Goal: Information Seeking & Learning: Learn about a topic

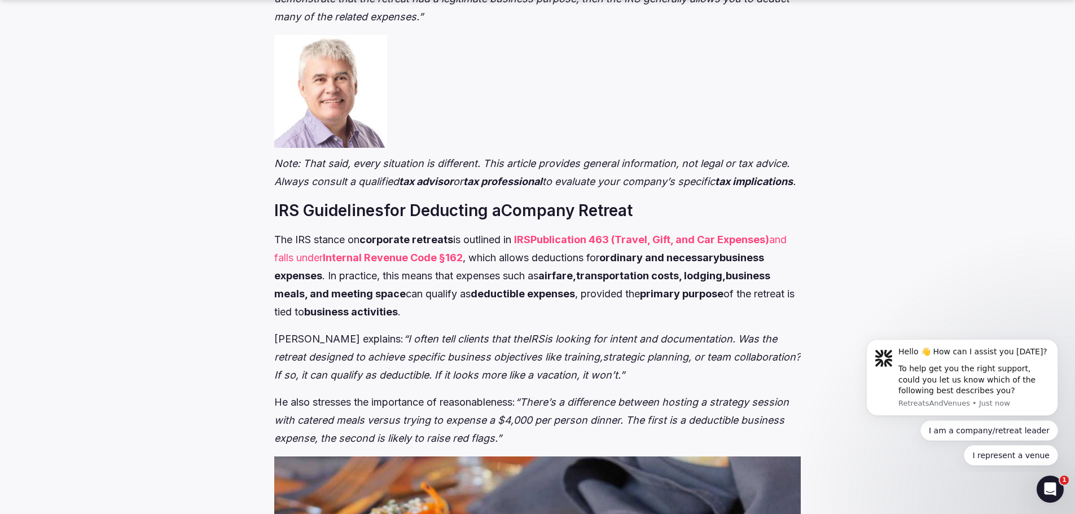
scroll to position [903, 0]
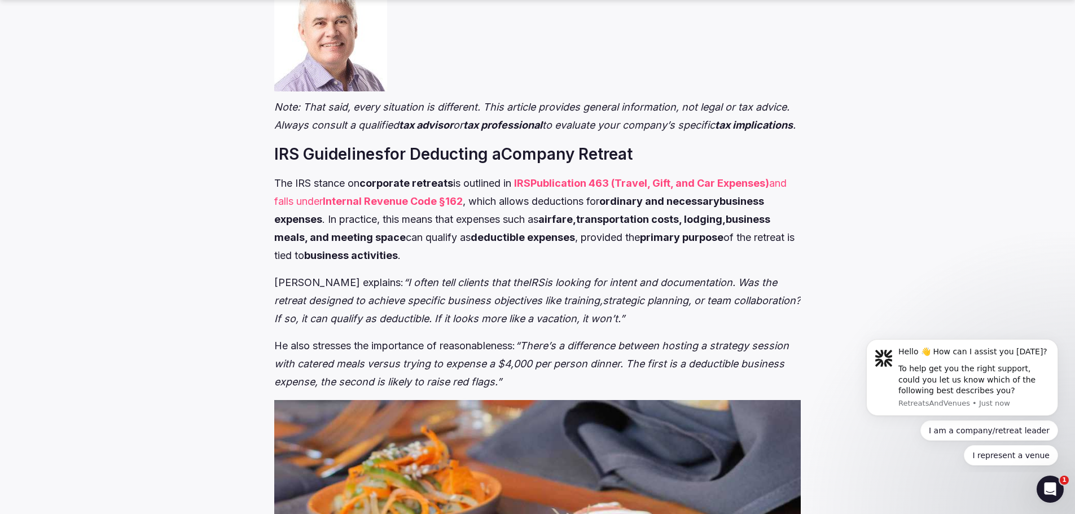
click at [660, 189] on strong "Publication 463 (Travel, Gift, and Car Expenses)" at bounding box center [649, 183] width 239 height 12
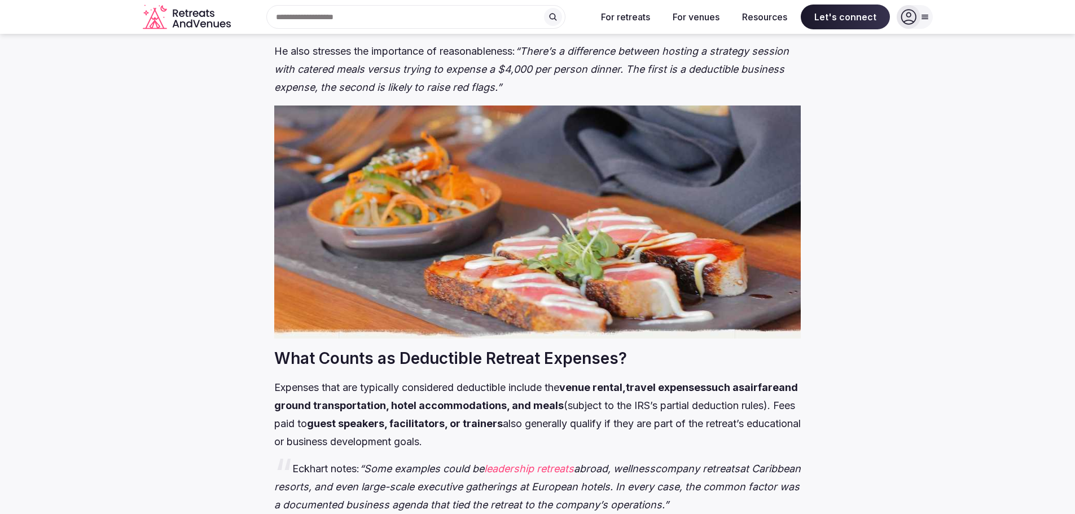
scroll to position [972, 0]
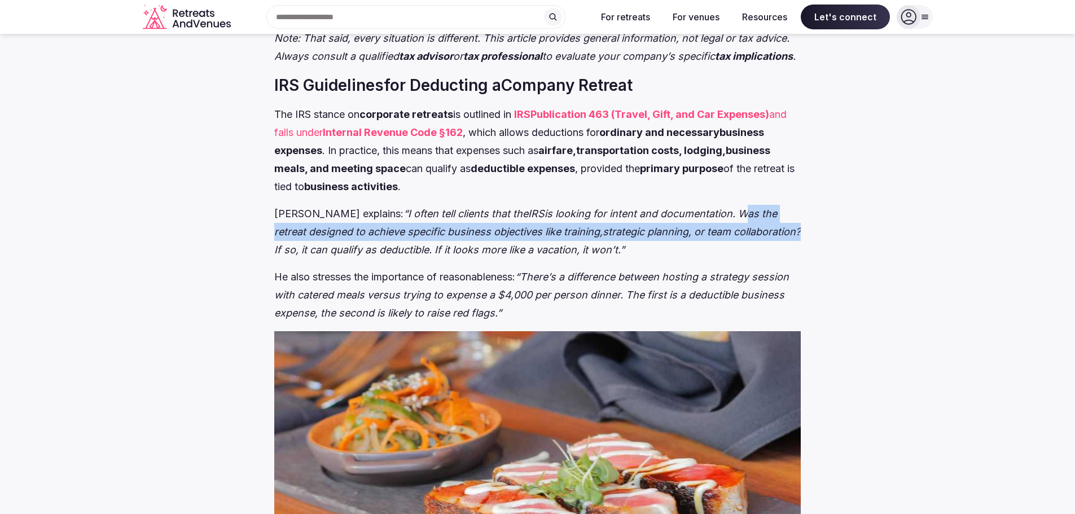
drag, startPoint x: 771, startPoint y: 248, endPoint x: 701, endPoint y: 226, distance: 72.6
click at [701, 226] on p "[PERSON_NAME] explains: “I often tell clients that the IRS is looking for inten…" at bounding box center [537, 232] width 527 height 54
copy p "Was the retreat designed to achieve specific business objectives like training,…"
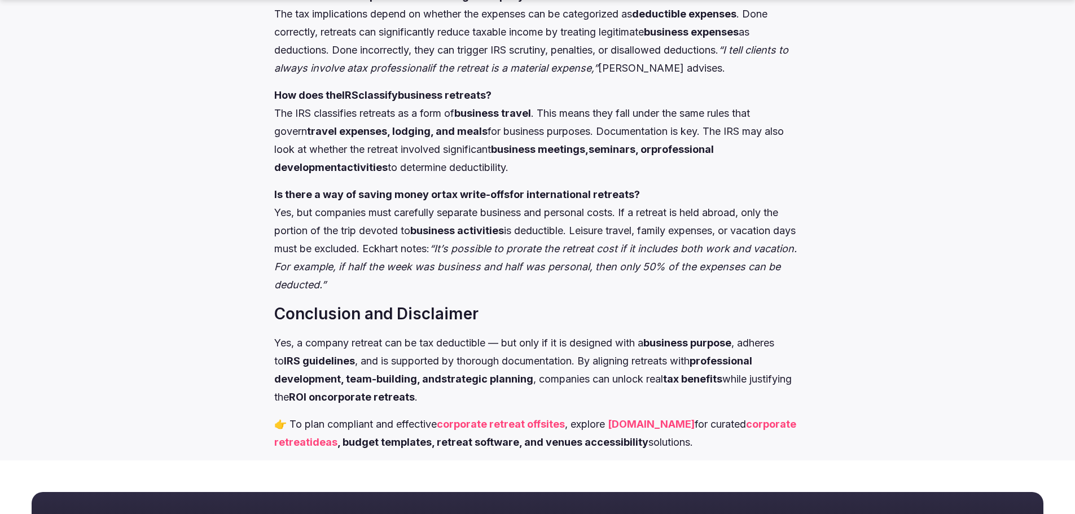
scroll to position [4188, 0]
